Goal: Complete application form

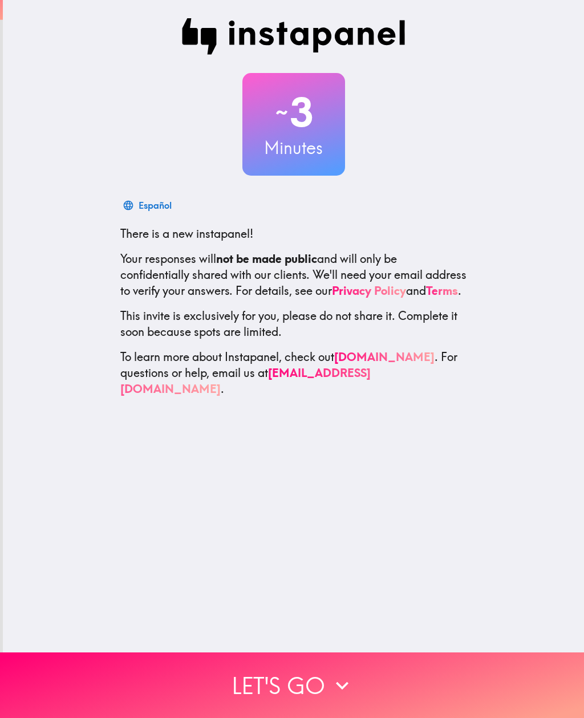
click at [395, 692] on button "Let's go" at bounding box center [292, 685] width 584 height 66
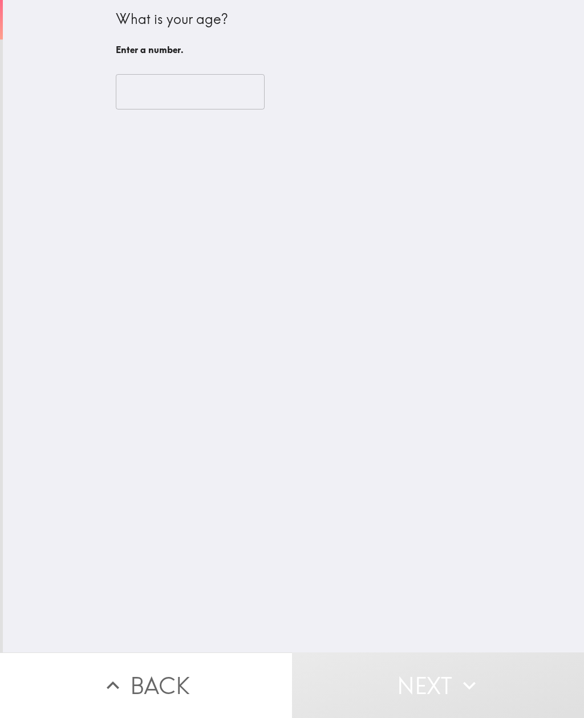
click at [157, 94] on input "number" at bounding box center [190, 91] width 149 height 35
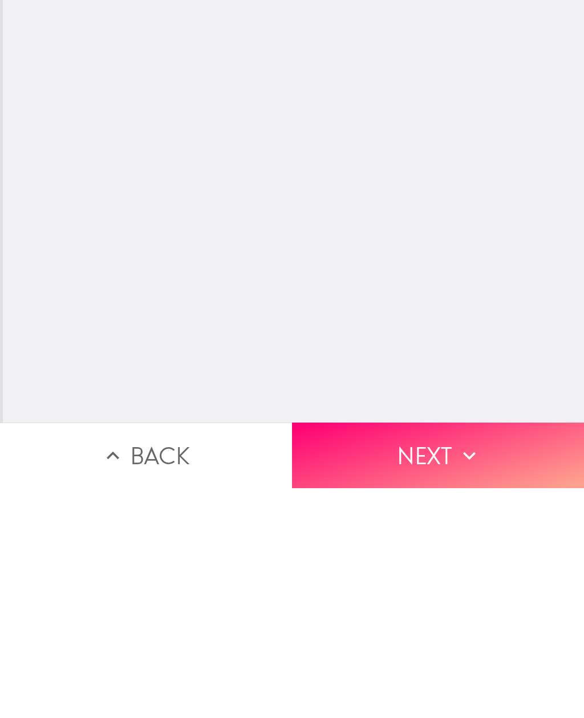
type input "50"
click at [457, 673] on icon "button" at bounding box center [469, 685] width 25 height 25
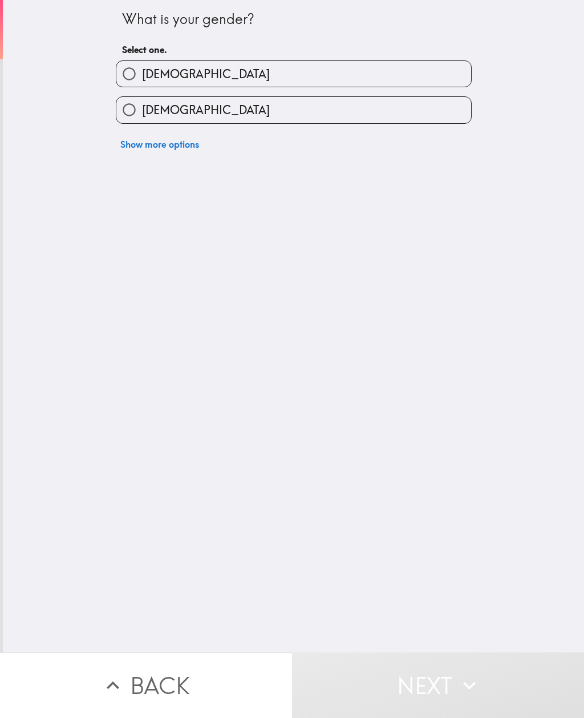
click at [423, 71] on label "[DEMOGRAPHIC_DATA]" at bounding box center [293, 74] width 355 height 26
click at [142, 71] on input "[DEMOGRAPHIC_DATA]" at bounding box center [129, 74] width 26 height 26
radio input "true"
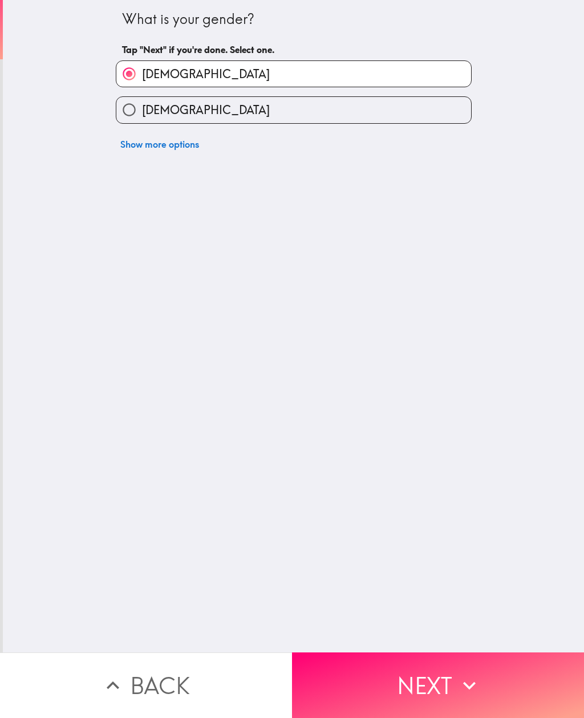
click at [454, 683] on button "Next" at bounding box center [438, 685] width 292 height 66
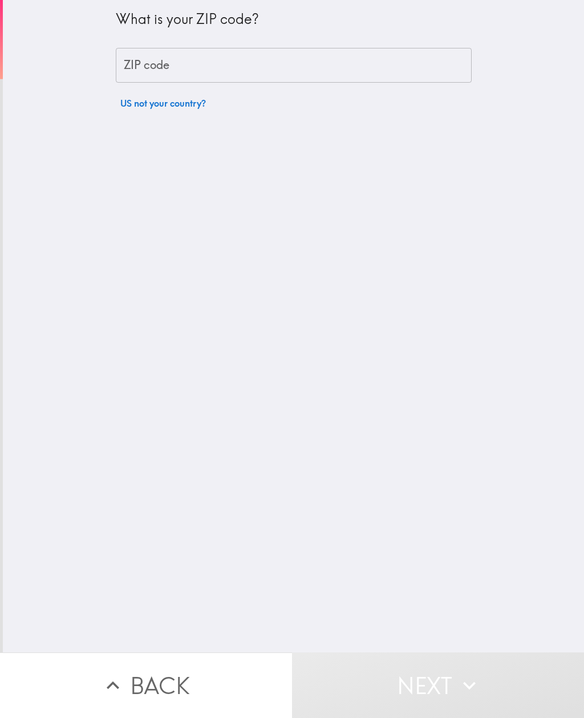
click at [397, 64] on input "ZIP code" at bounding box center [294, 65] width 356 height 35
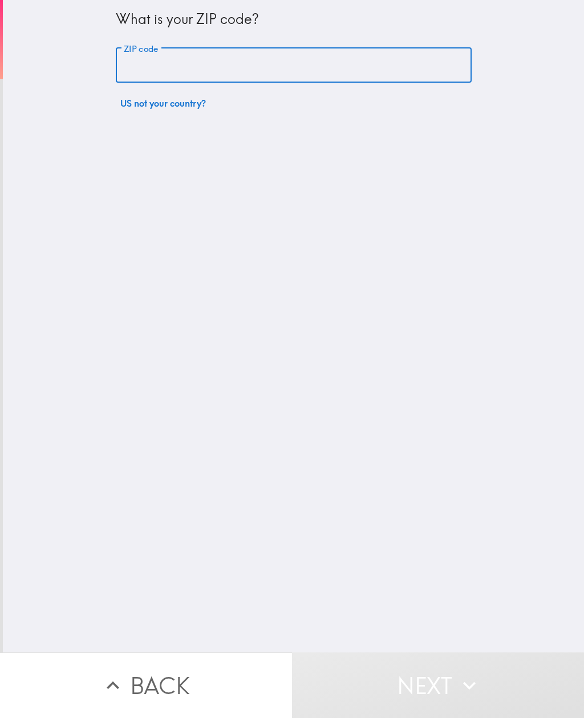
type input "23226"
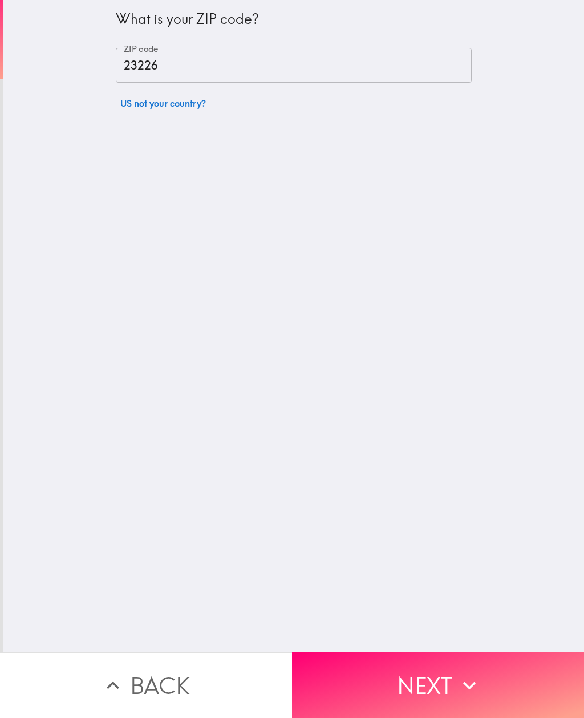
click at [464, 687] on icon "button" at bounding box center [469, 685] width 25 height 25
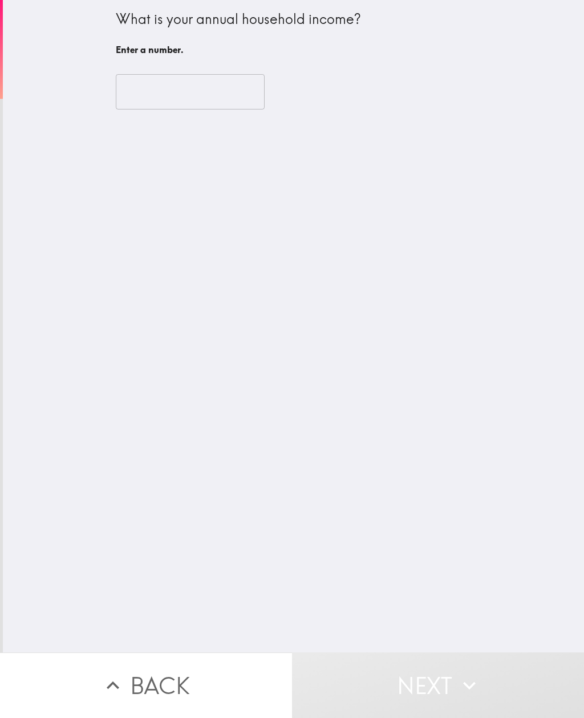
click at [246, 96] on input "number" at bounding box center [190, 91] width 149 height 35
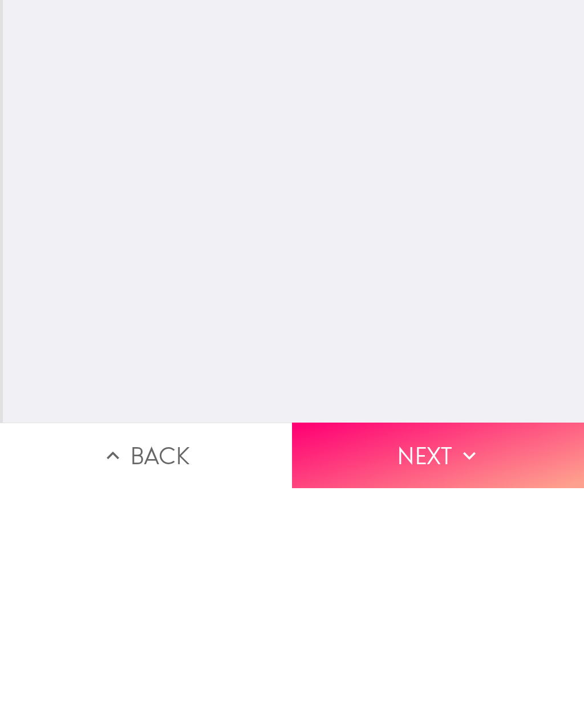
type input "75000"
click at [458, 673] on icon "button" at bounding box center [469, 685] width 25 height 25
